Goal: Task Accomplishment & Management: Manage account settings

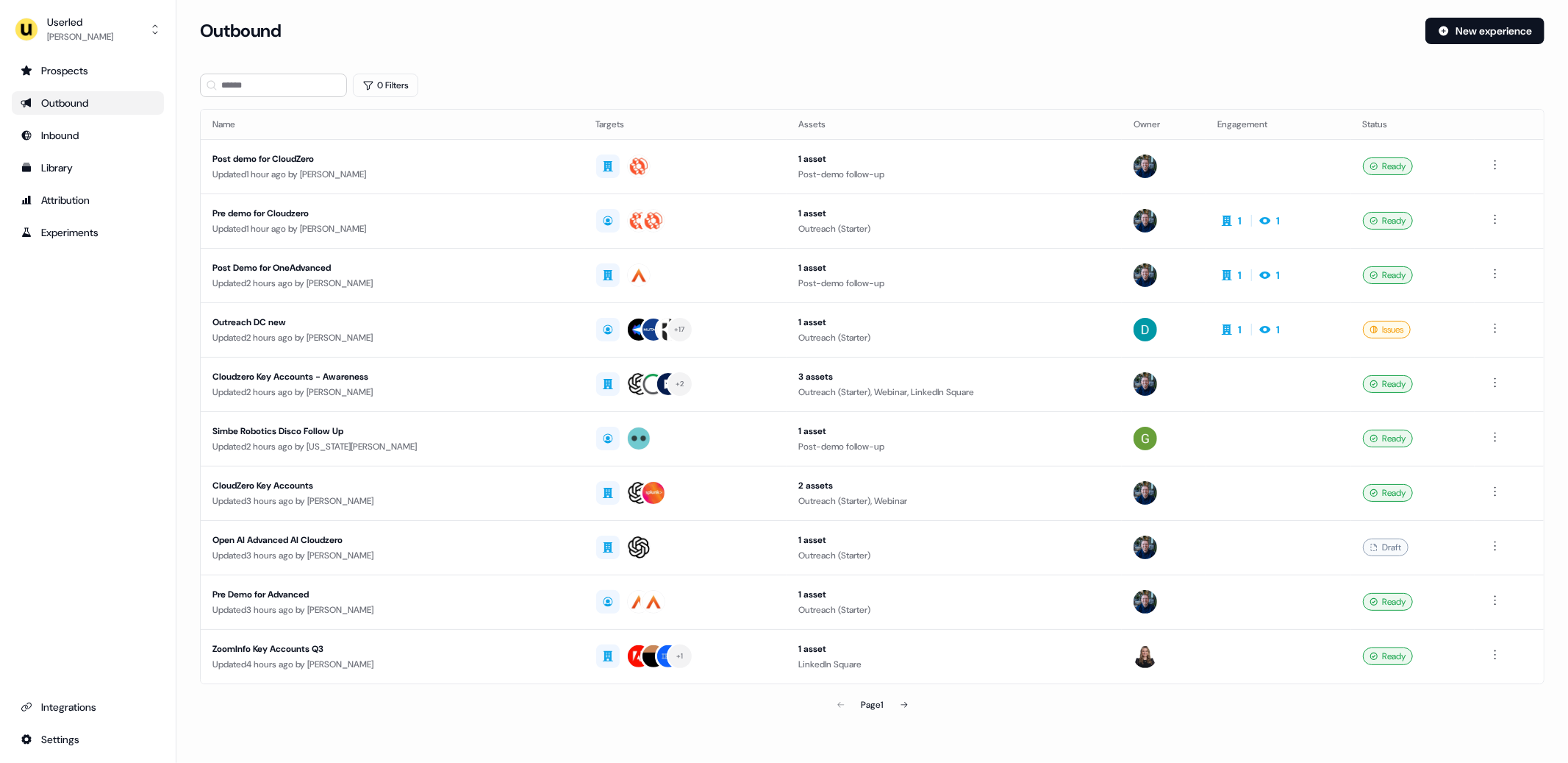
click at [84, 297] on div "Prospects Outbound Inbound Library Attribution Experiments Integrations Settings" at bounding box center [87, 405] width 152 height 692
click at [105, 37] on button "Userled [PERSON_NAME]" at bounding box center [87, 29] width 152 height 35
click at [98, 62] on div "Impersonate (Admin)" at bounding box center [87, 69] width 139 height 27
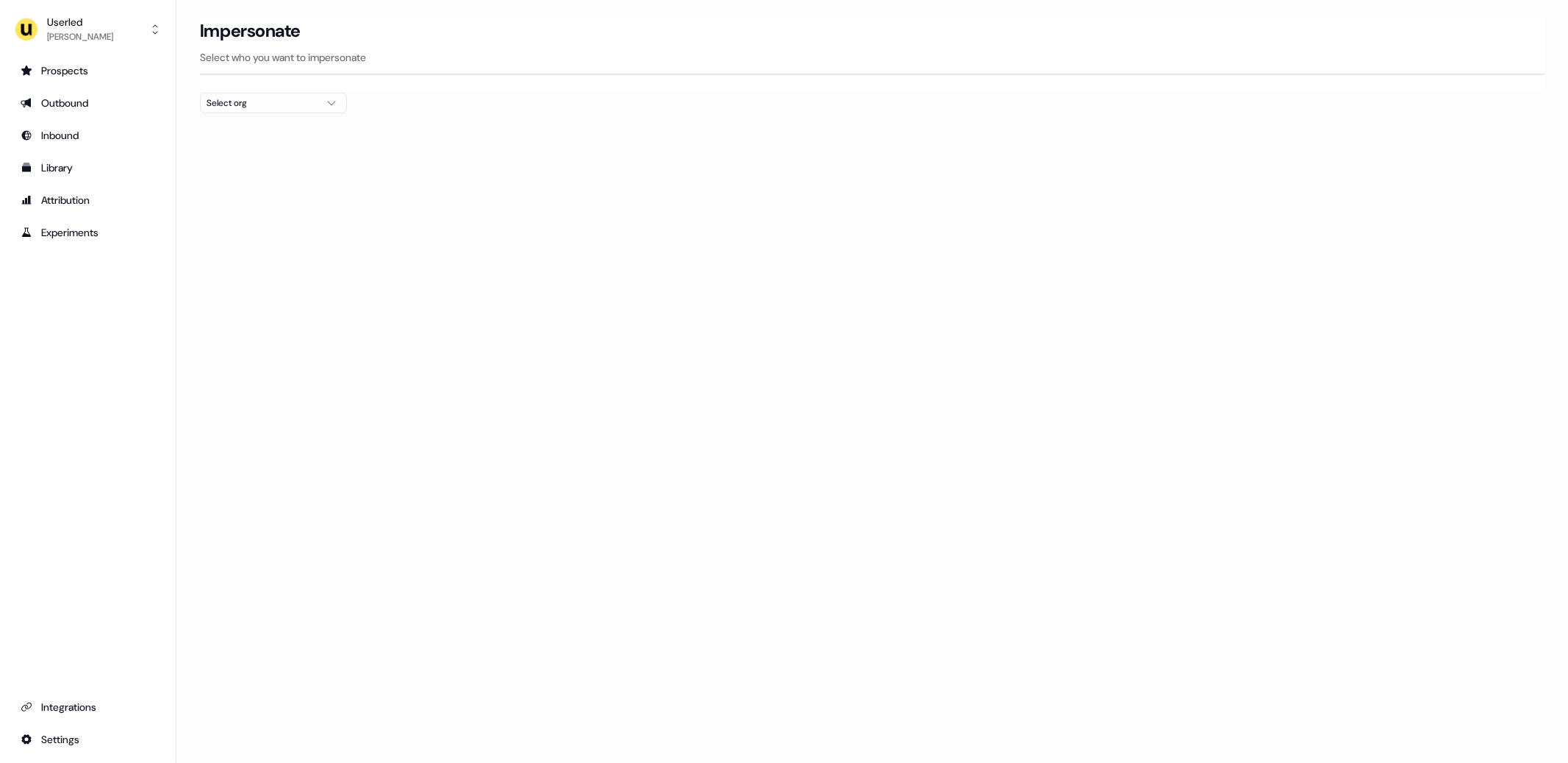
click at [266, 105] on div "Select org" at bounding box center [261, 102] width 110 height 15
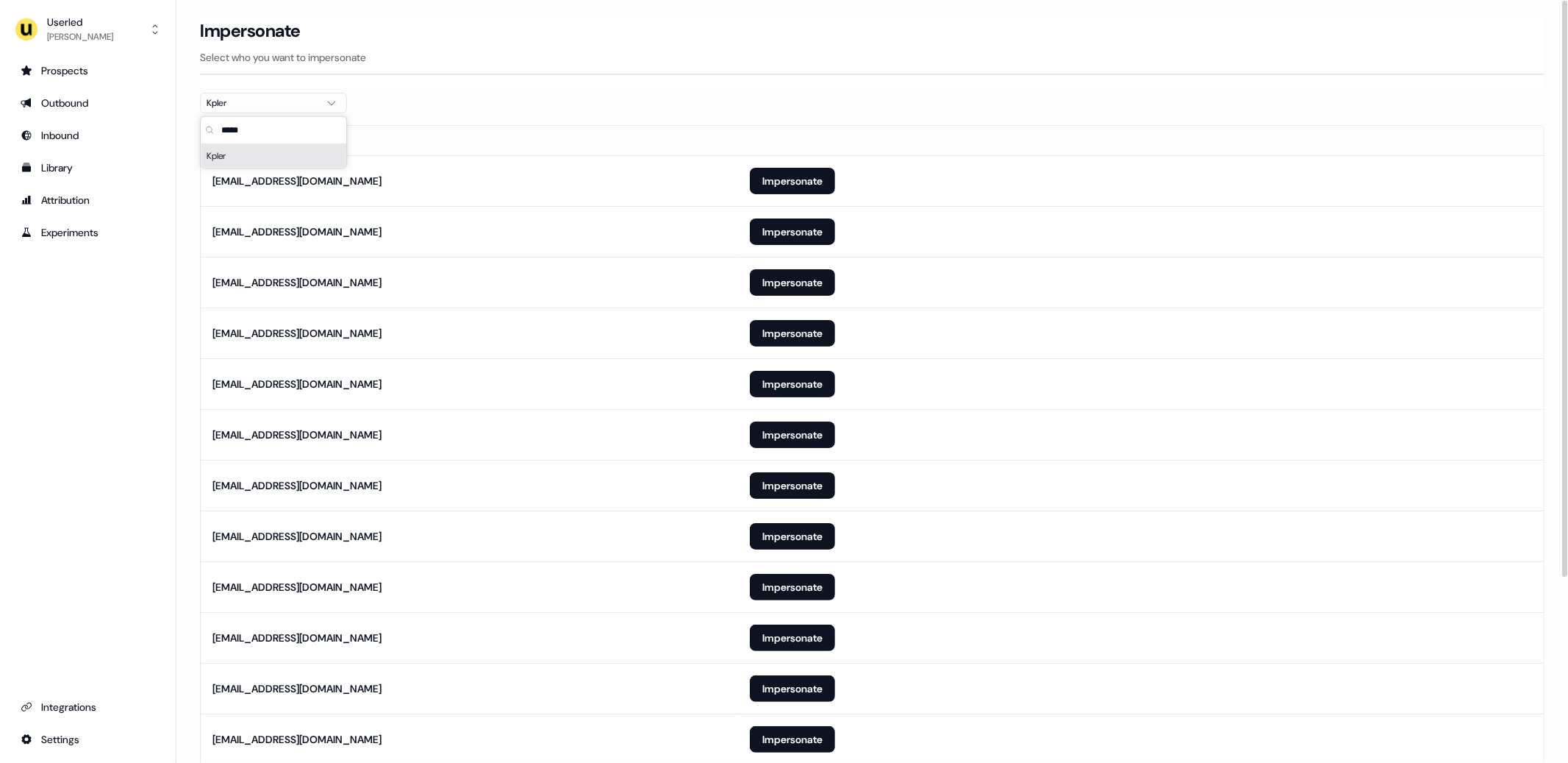
type input "*****"
click at [516, 38] on div "Impersonate" at bounding box center [872, 31] width 1344 height 27
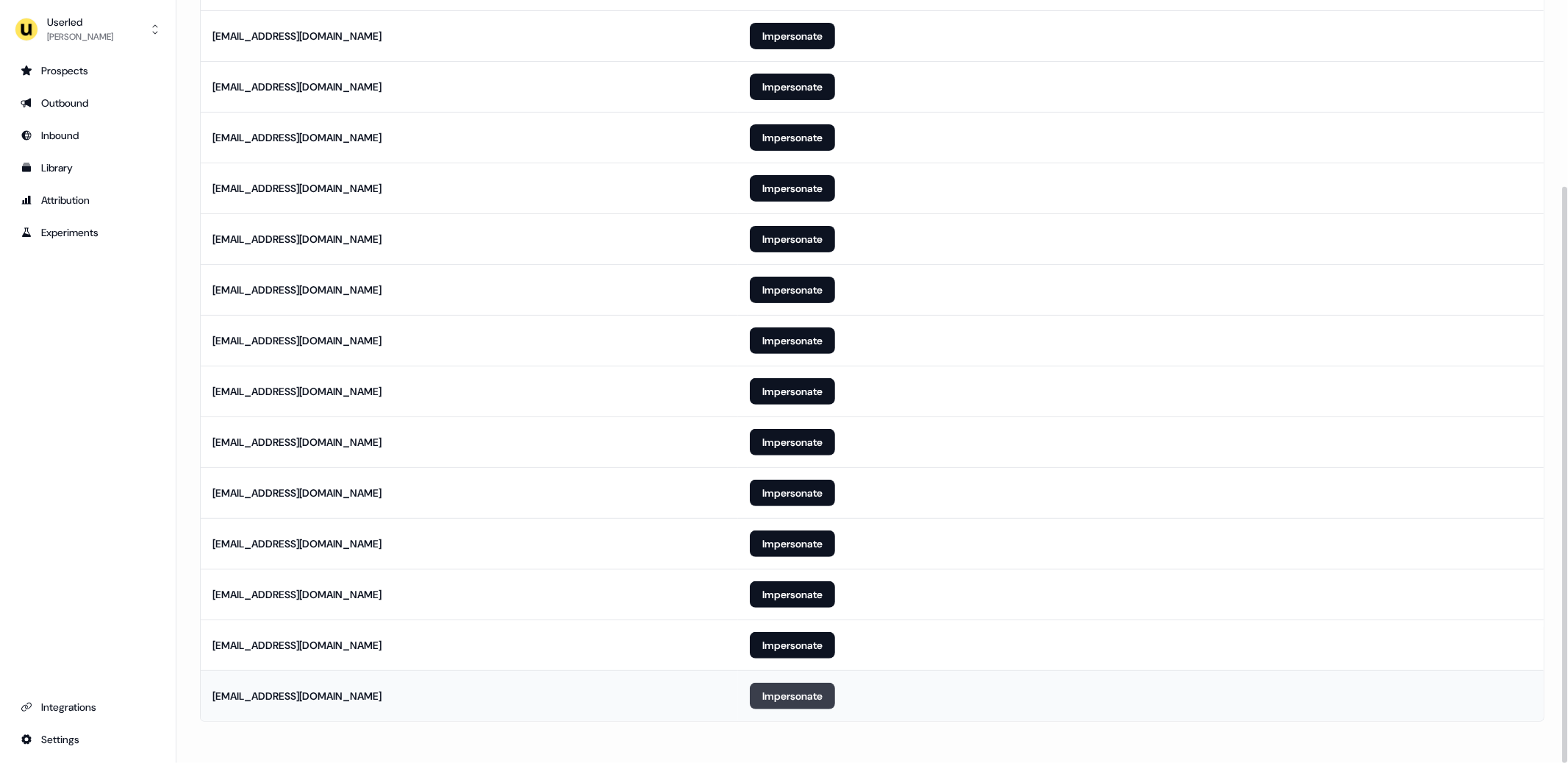
click at [768, 697] on button "Impersonate" at bounding box center [792, 695] width 86 height 27
